Goal: Find contact information: Find contact information

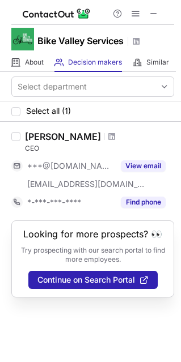
click at [143, 133] on div "Pedro Silva" at bounding box center [99, 136] width 149 height 11
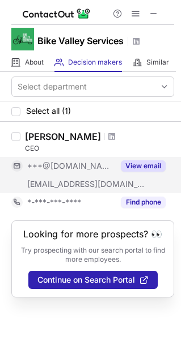
click at [148, 167] on button "View email" at bounding box center [143, 165] width 45 height 11
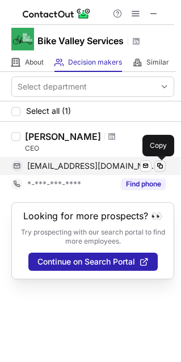
click at [160, 164] on span at bounding box center [159, 165] width 9 height 9
click at [158, 163] on span at bounding box center [159, 165] width 9 height 9
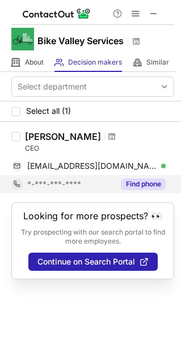
click at [134, 184] on button "Find phone" at bounding box center [143, 183] width 45 height 11
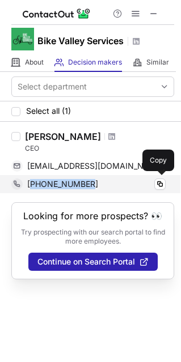
drag, startPoint x: 96, startPoint y: 183, endPoint x: 31, endPoint y: 186, distance: 65.1
click at [31, 186] on div "+351928025959" at bounding box center [96, 184] width 138 height 10
click at [162, 185] on span at bounding box center [159, 183] width 9 height 9
click at [148, 186] on div "+351928025959" at bounding box center [96, 184] width 138 height 10
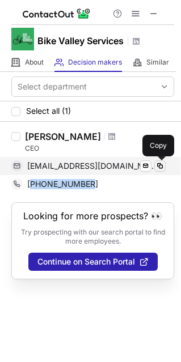
click at [160, 165] on span at bounding box center [159, 165] width 9 height 9
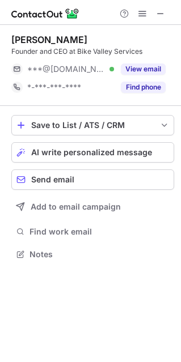
scroll to position [6, 6]
click at [162, 14] on span at bounding box center [160, 13] width 9 height 9
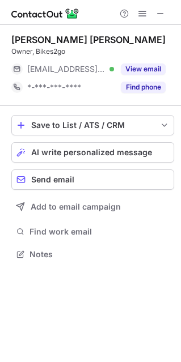
scroll to position [6, 6]
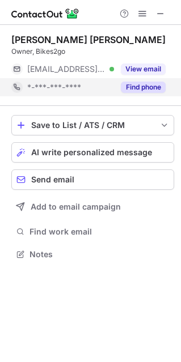
click at [147, 92] on button "Find phone" at bounding box center [143, 86] width 45 height 11
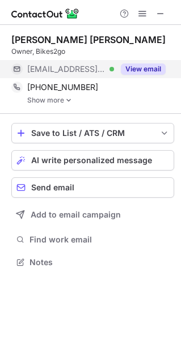
scroll to position [254, 181]
click at [144, 74] on button "View email" at bounding box center [143, 68] width 45 height 11
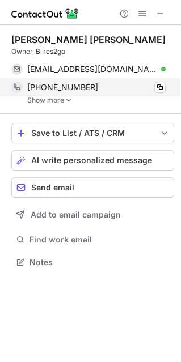
click at [70, 96] on img at bounding box center [68, 100] width 7 height 8
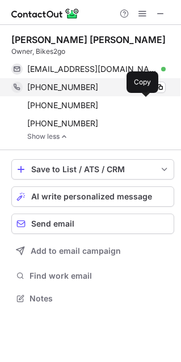
scroll to position [290, 181]
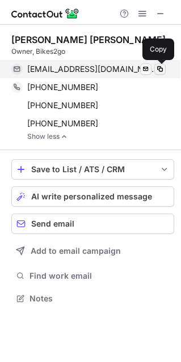
click at [158, 70] on span at bounding box center [159, 69] width 9 height 9
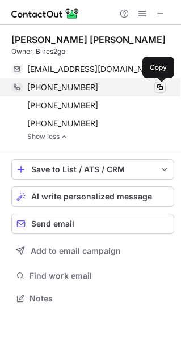
click at [162, 87] on span at bounding box center [159, 87] width 9 height 9
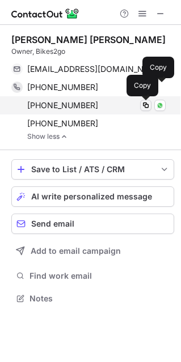
click at [148, 105] on span at bounding box center [145, 105] width 9 height 9
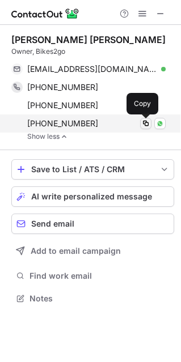
click at [143, 125] on span at bounding box center [145, 123] width 9 height 9
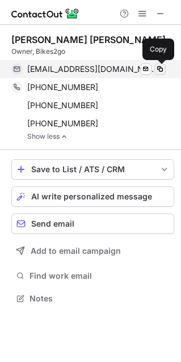
click at [158, 68] on span at bounding box center [159, 69] width 9 height 9
